Goal: Task Accomplishment & Management: Manage account settings

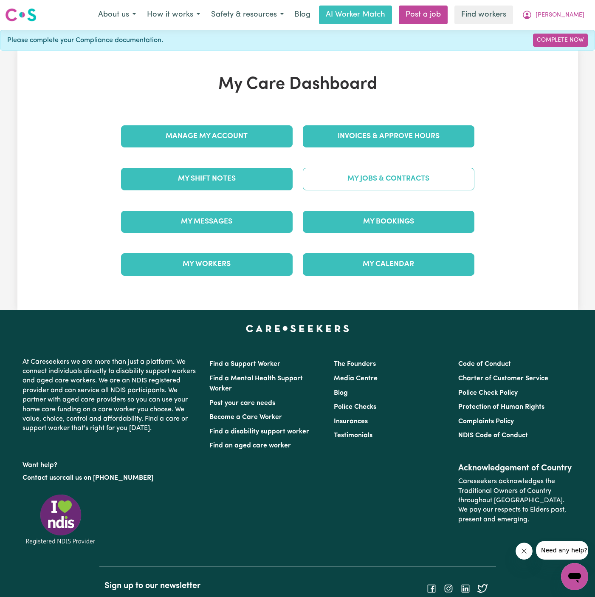
drag, startPoint x: 399, startPoint y: 157, endPoint x: 392, endPoint y: 178, distance: 22.0
click at [392, 178] on div "My Jobs & Contracts" at bounding box center [389, 179] width 182 height 42
click at [388, 187] on link "My Jobs & Contracts" at bounding box center [389, 179] width 172 height 22
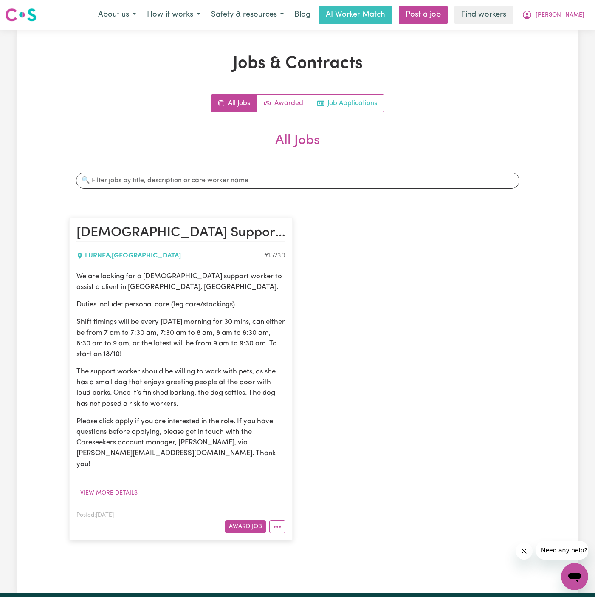
click at [364, 97] on link "Job Applications" at bounding box center [346, 103] width 73 height 17
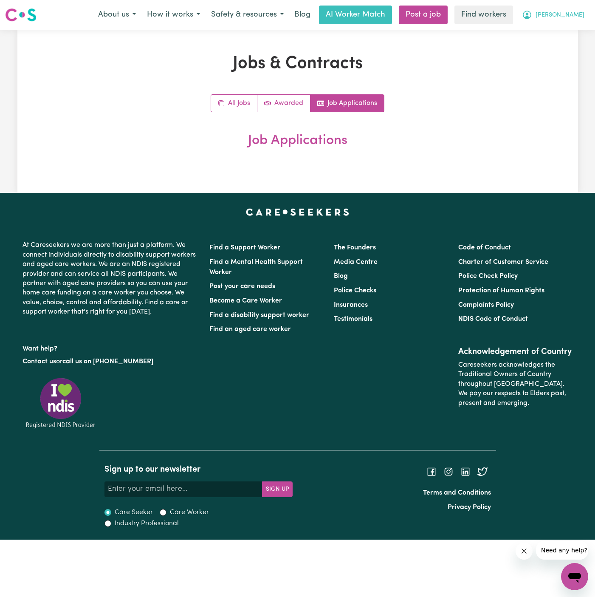
click at [576, 14] on span "[PERSON_NAME]" at bounding box center [560, 15] width 49 height 9
click at [576, 46] on link "Logout" at bounding box center [555, 49] width 67 height 16
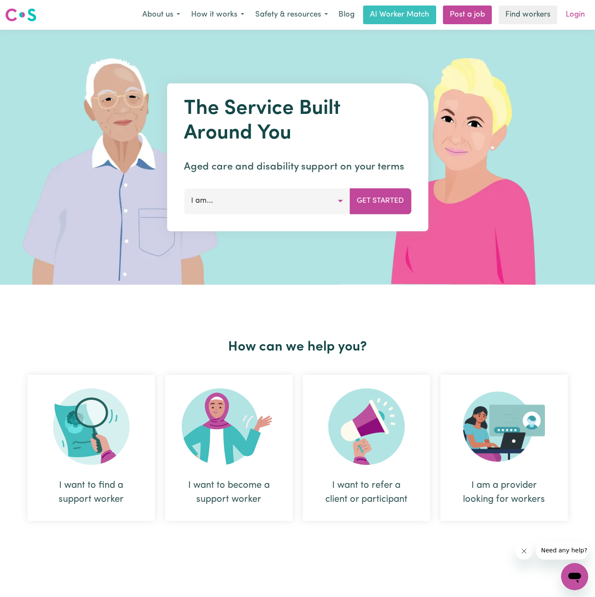
click at [571, 14] on link "Login" at bounding box center [575, 15] width 29 height 19
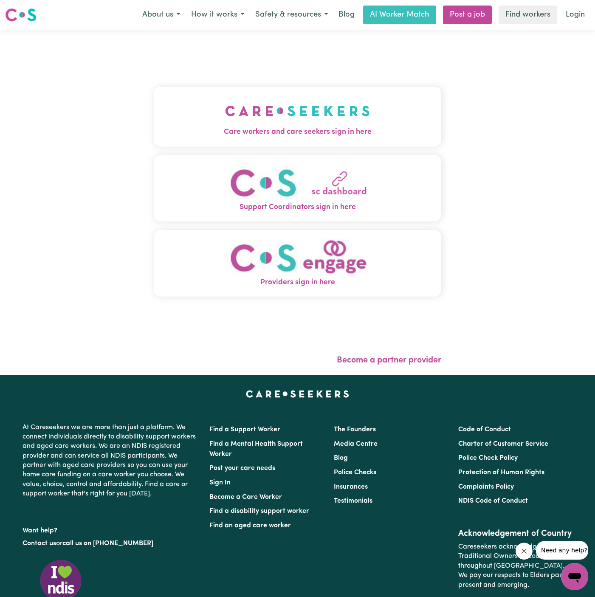
click at [306, 118] on img "Care workers and care seekers sign in here" at bounding box center [297, 110] width 145 height 31
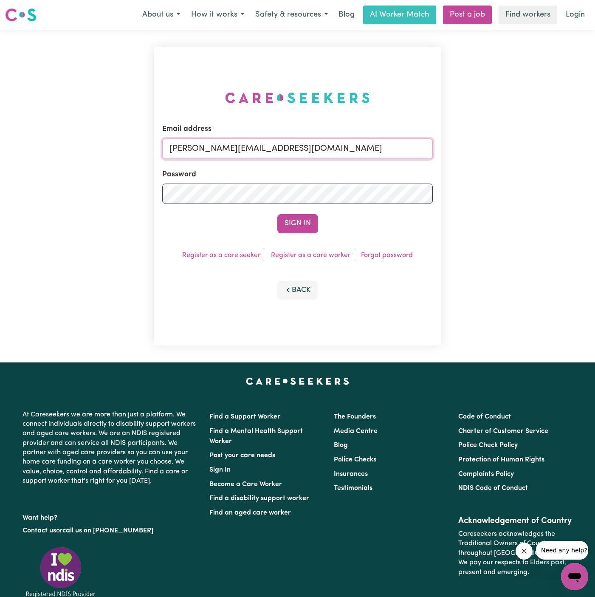
click at [354, 145] on input "dyan@careseekers.com.au" at bounding box center [297, 148] width 271 height 20
drag, startPoint x: 212, startPoint y: 150, endPoint x: 594, endPoint y: 151, distance: 382.3
click at [594, 151] on div "Email address superuser~JanusanBaltazarYS@careseekers.com.au Password Sign In R…" at bounding box center [297, 196] width 595 height 333
type input "superuser~CarolWebberVC@careseekers.com.au"
click at [277, 214] on button "Sign In" at bounding box center [297, 223] width 41 height 19
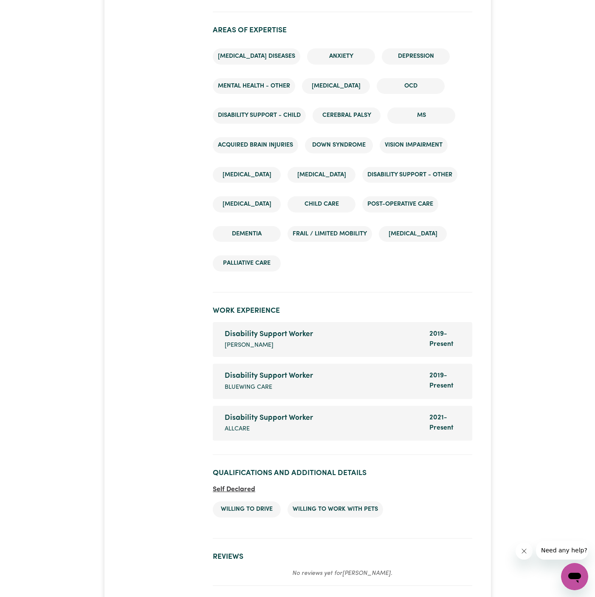
scroll to position [1369, 0]
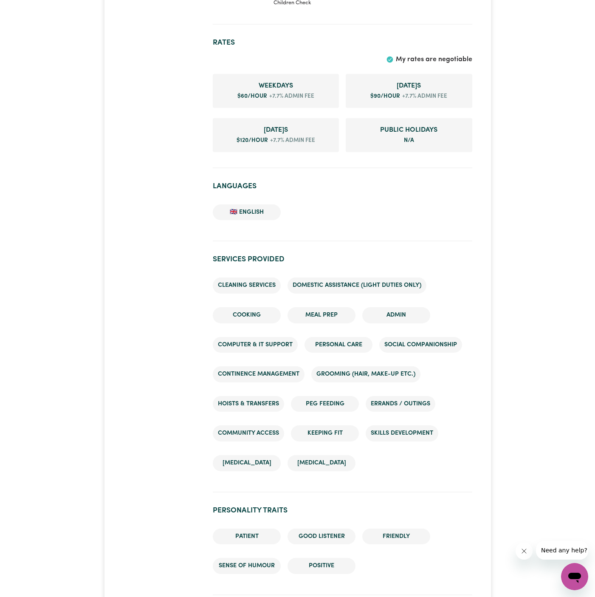
scroll to position [739, 0]
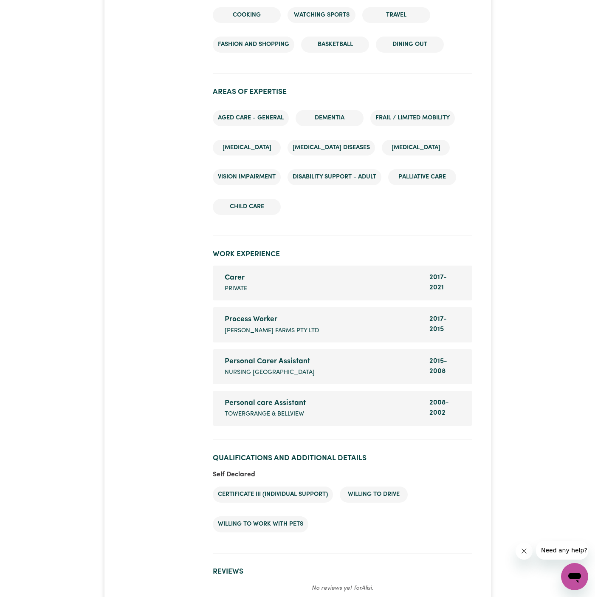
scroll to position [1286, 0]
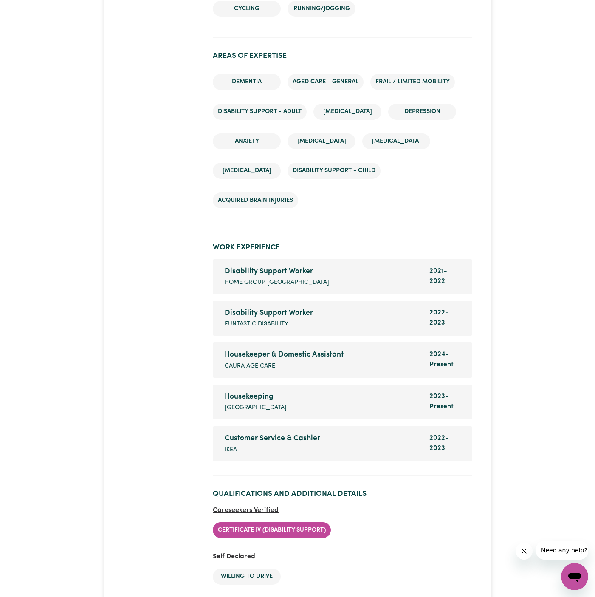
scroll to position [1239, 0]
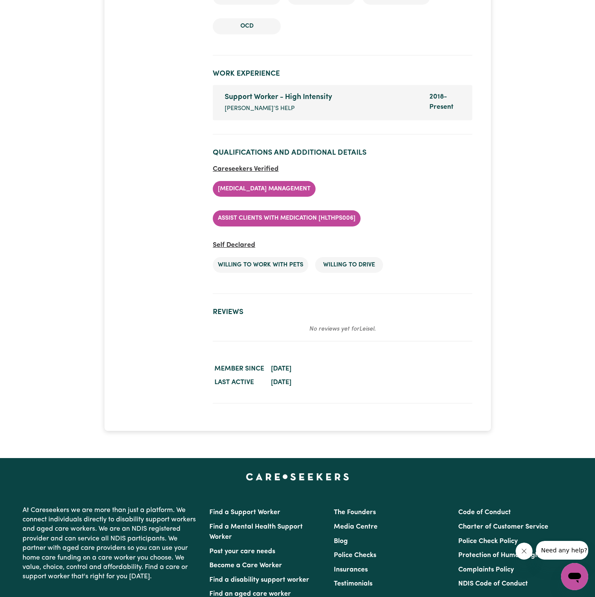
scroll to position [1459, 0]
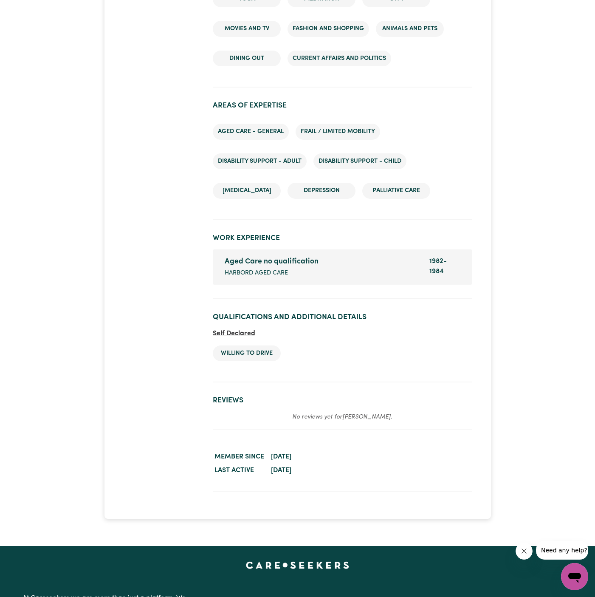
scroll to position [1139, 0]
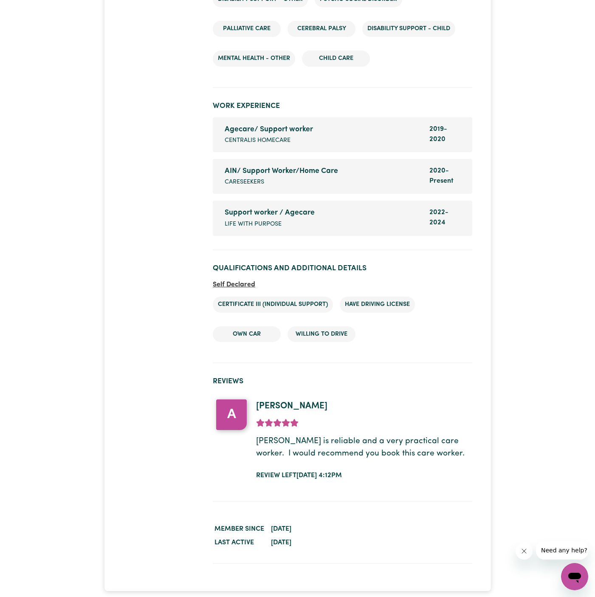
scroll to position [1333, 0]
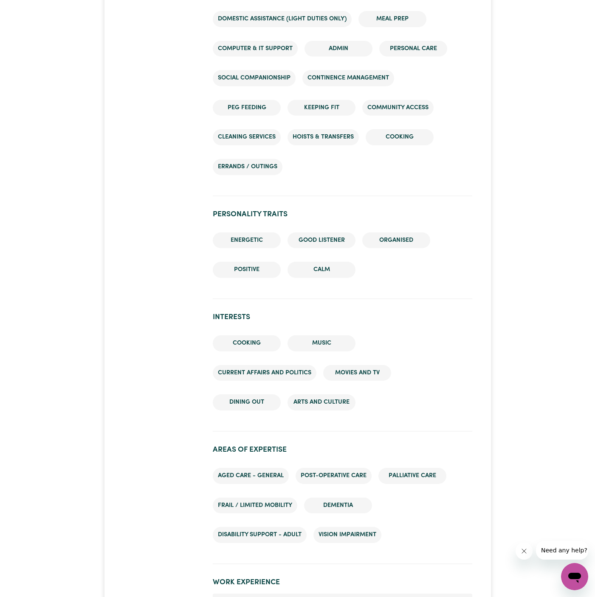
scroll to position [1106, 0]
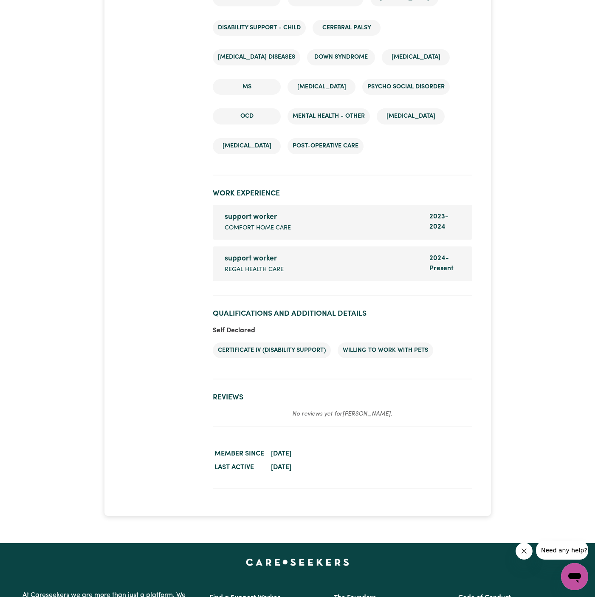
scroll to position [1546, 0]
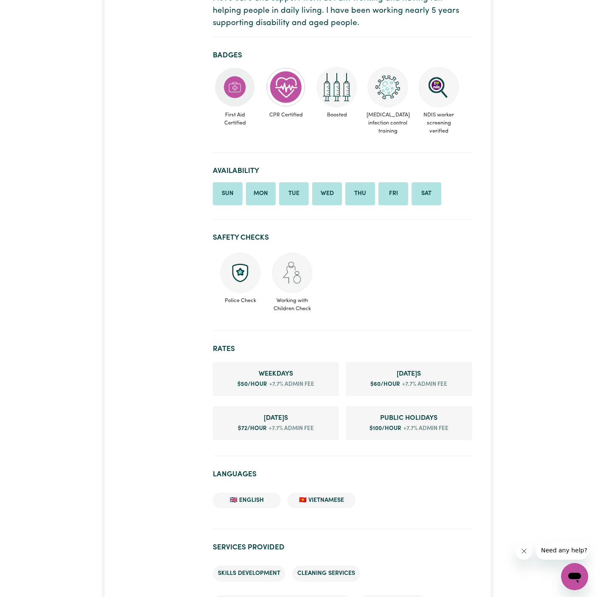
scroll to position [664, 0]
